Goal: Task Accomplishment & Management: Complete application form

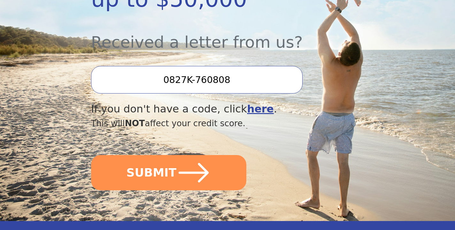
scroll to position [221, 0]
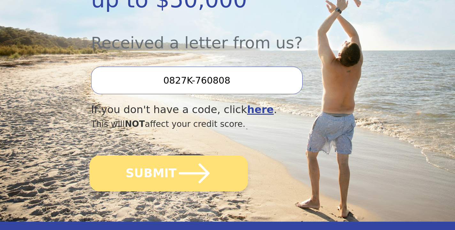
click at [152, 172] on button "SUBMIT" at bounding box center [169, 173] width 159 height 36
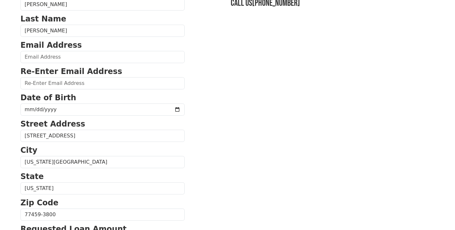
scroll to position [66, 0]
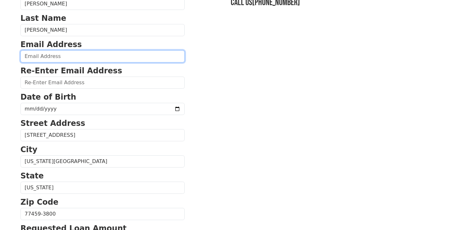
type input "c"
type input "[EMAIL_ADDRESS][DOMAIN_NAME]"
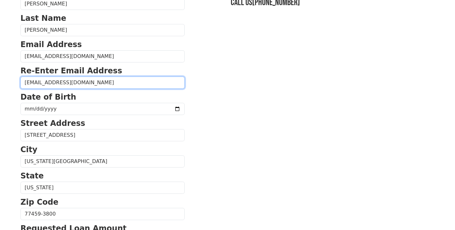
type input "[EMAIL_ADDRESS][DOMAIN_NAME]"
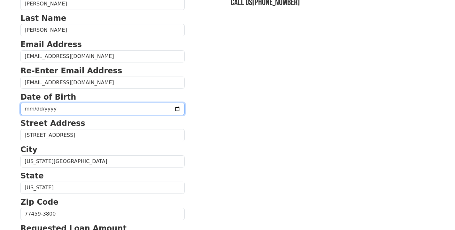
click at [67, 106] on input "date" at bounding box center [102, 109] width 164 height 12
type input "[DATE]"
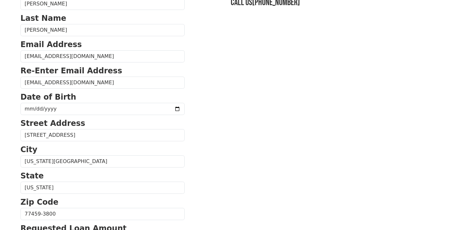
scroll to position [191, 0]
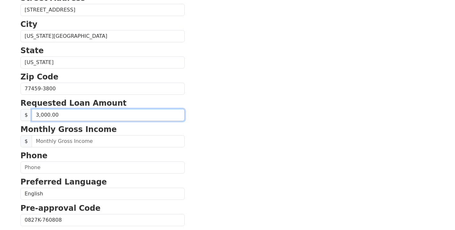
type input "30,000.00"
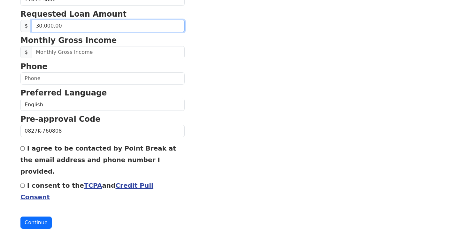
scroll to position [279, 0]
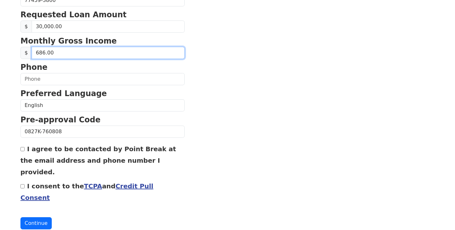
type input "6,860.00"
click at [100, 53] on input "6,860.00" at bounding box center [108, 53] width 153 height 12
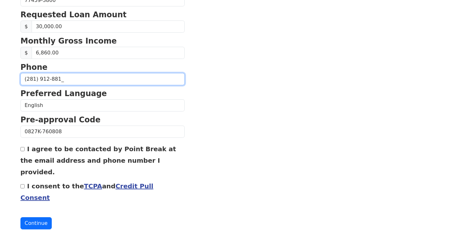
type input "(281) 912-8811"
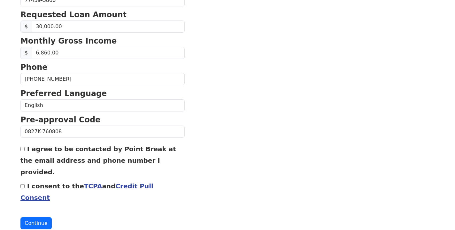
click at [24, 150] on input "I agree to be contacted by Point Break at the email address and phone number I …" at bounding box center [22, 149] width 4 height 4
checkbox input "true"
